Goal: Task Accomplishment & Management: Use online tool/utility

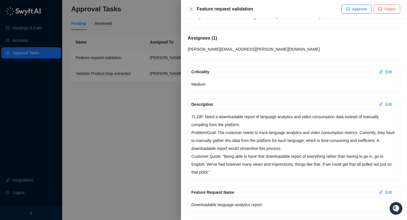
scroll to position [39, 0]
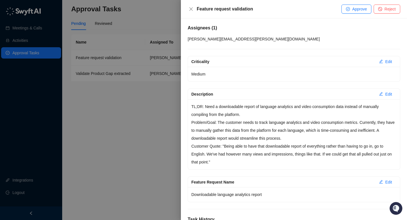
click at [163, 122] on div at bounding box center [203, 110] width 407 height 220
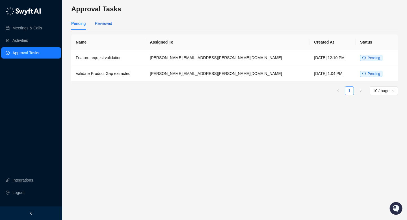
click at [108, 22] on div "Reviewed" at bounding box center [103, 23] width 17 height 6
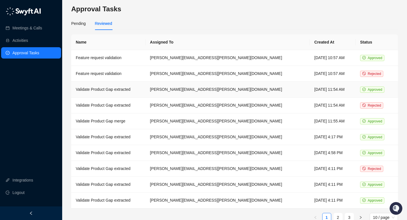
scroll to position [10, 0]
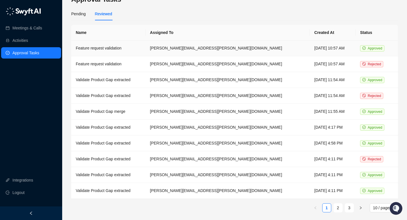
click at [133, 51] on td "Feature request validation" at bounding box center [108, 48] width 74 height 16
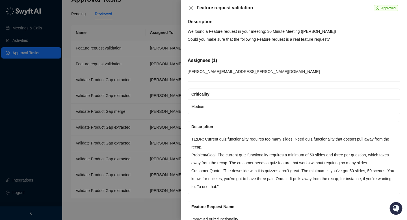
scroll to position [7, 0]
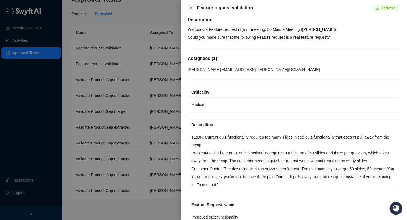
click at [141, 89] on div at bounding box center [203, 110] width 407 height 220
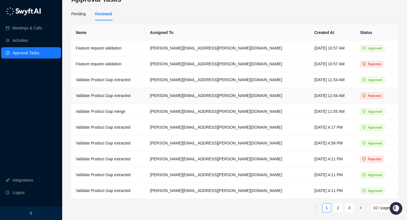
click at [130, 96] on td "Validate Product Gap extracted" at bounding box center [108, 96] width 74 height 16
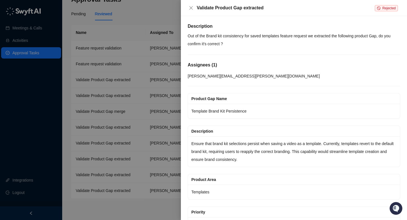
click at [109, 110] on div at bounding box center [203, 110] width 407 height 220
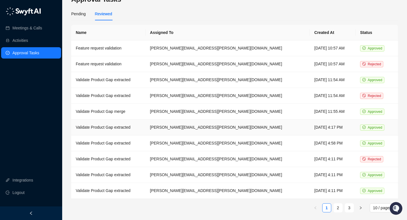
click at [112, 128] on td "Validate Product Gap extracted" at bounding box center [108, 128] width 74 height 16
